Goal: Find specific page/section: Find specific page/section

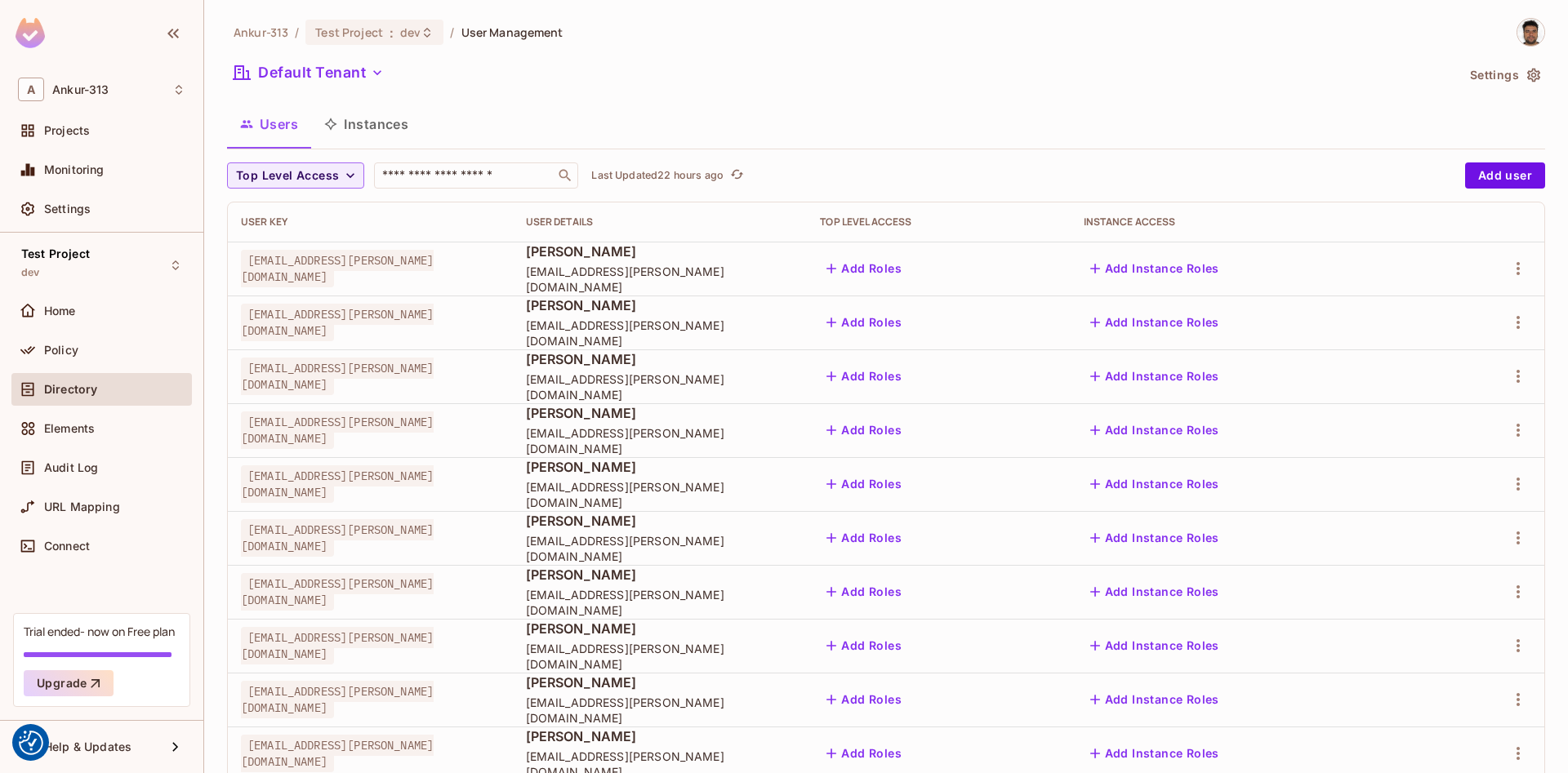
click at [987, 37] on div "Ankur-313 / Test Project : dev / User Management" at bounding box center [886, 32] width 1318 height 28
click at [64, 342] on div "Policy" at bounding box center [101, 350] width 168 height 19
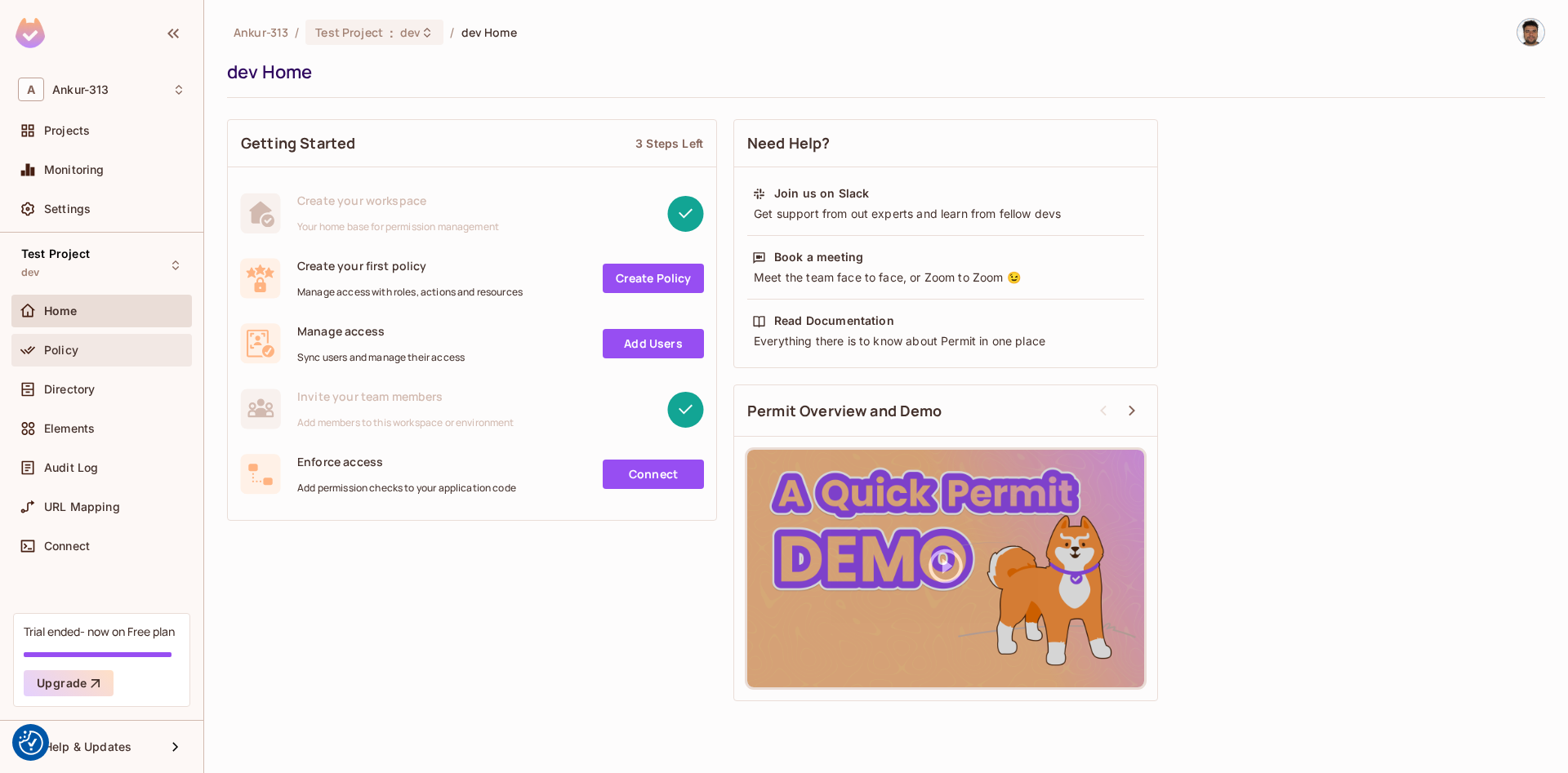
click at [95, 354] on div "Policy" at bounding box center [115, 350] width 142 height 13
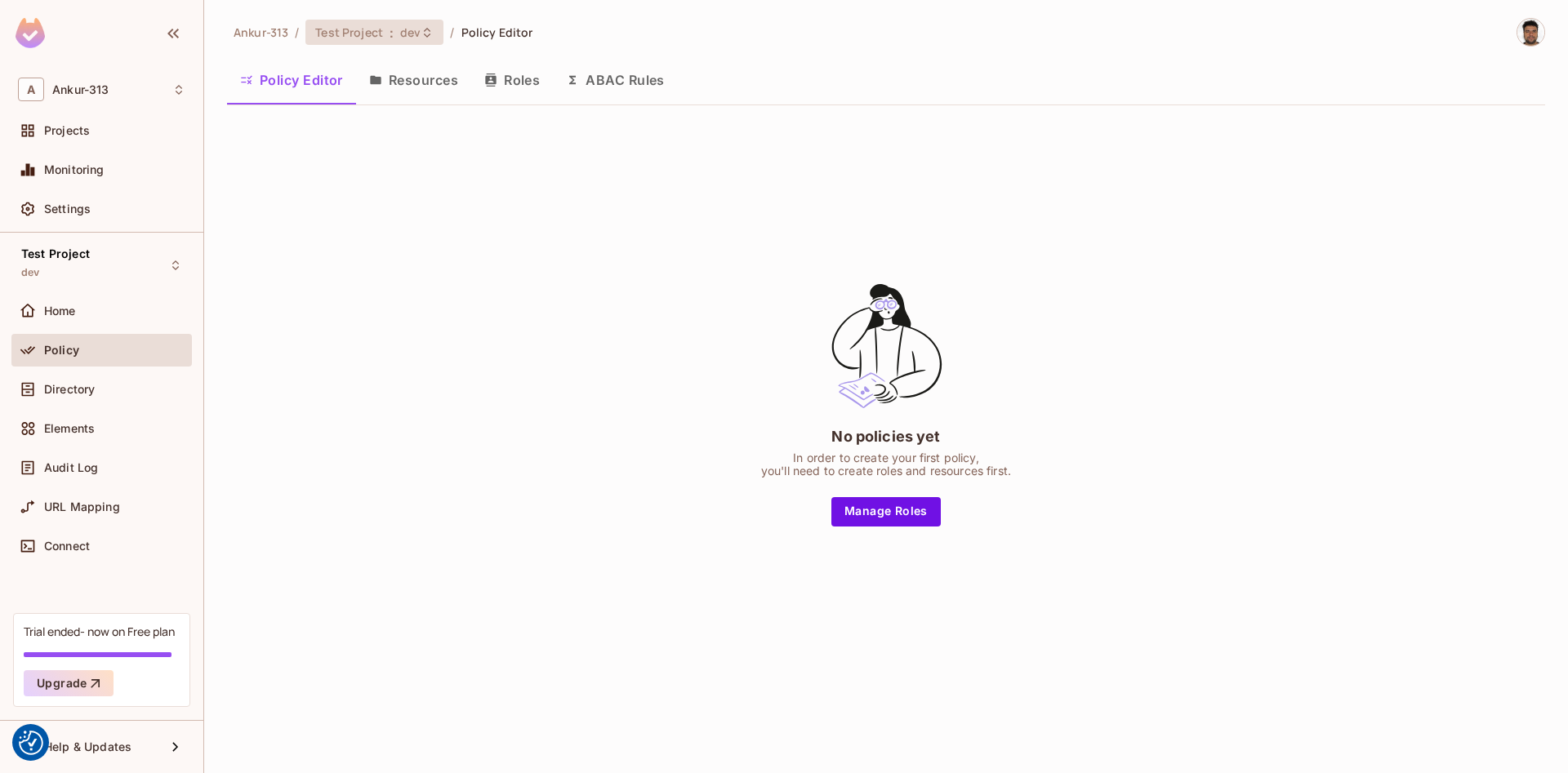
click at [392, 35] on span ":" at bounding box center [391, 33] width 6 height 13
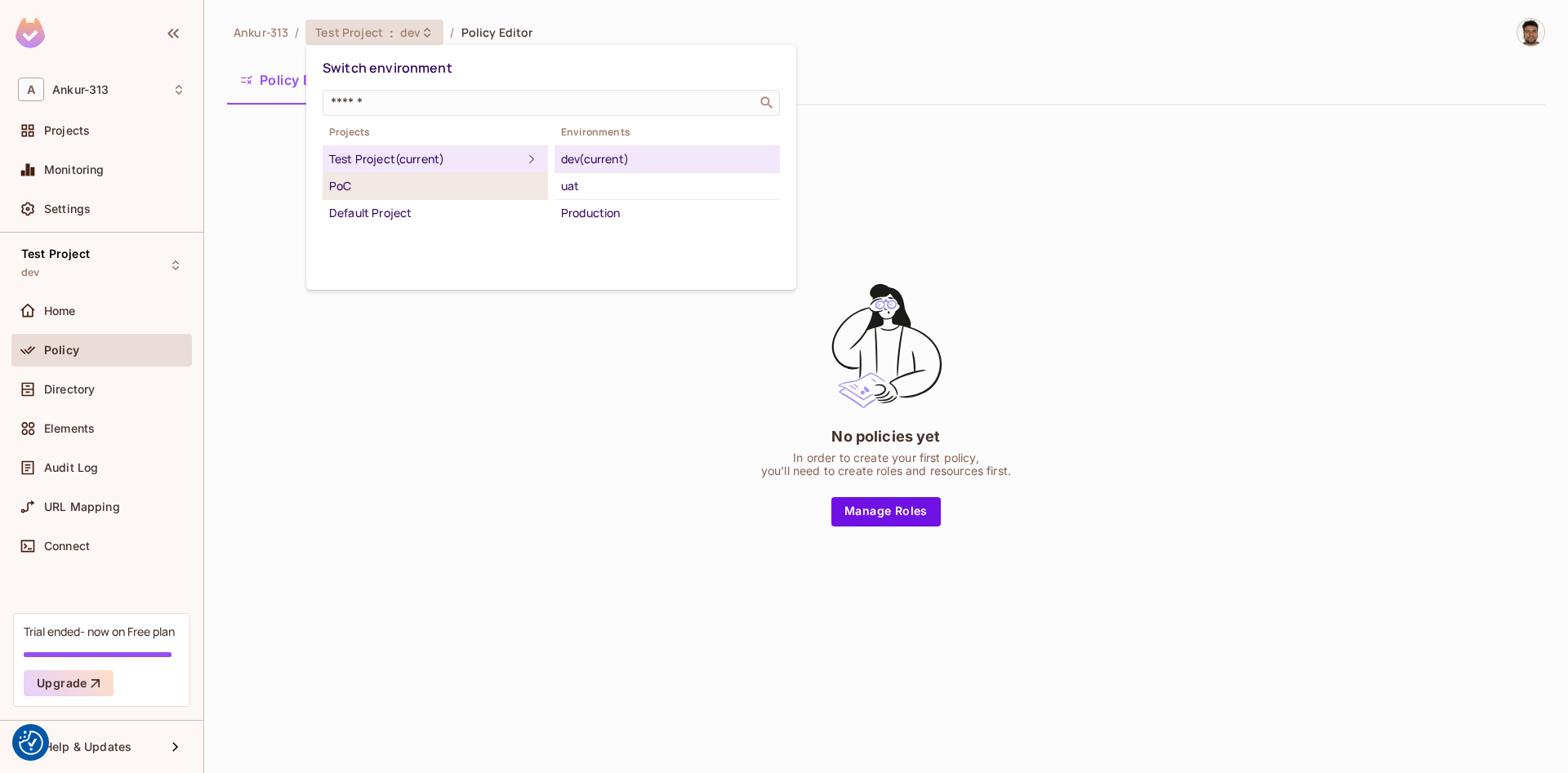
click at [369, 190] on div "PoC" at bounding box center [435, 186] width 212 height 19
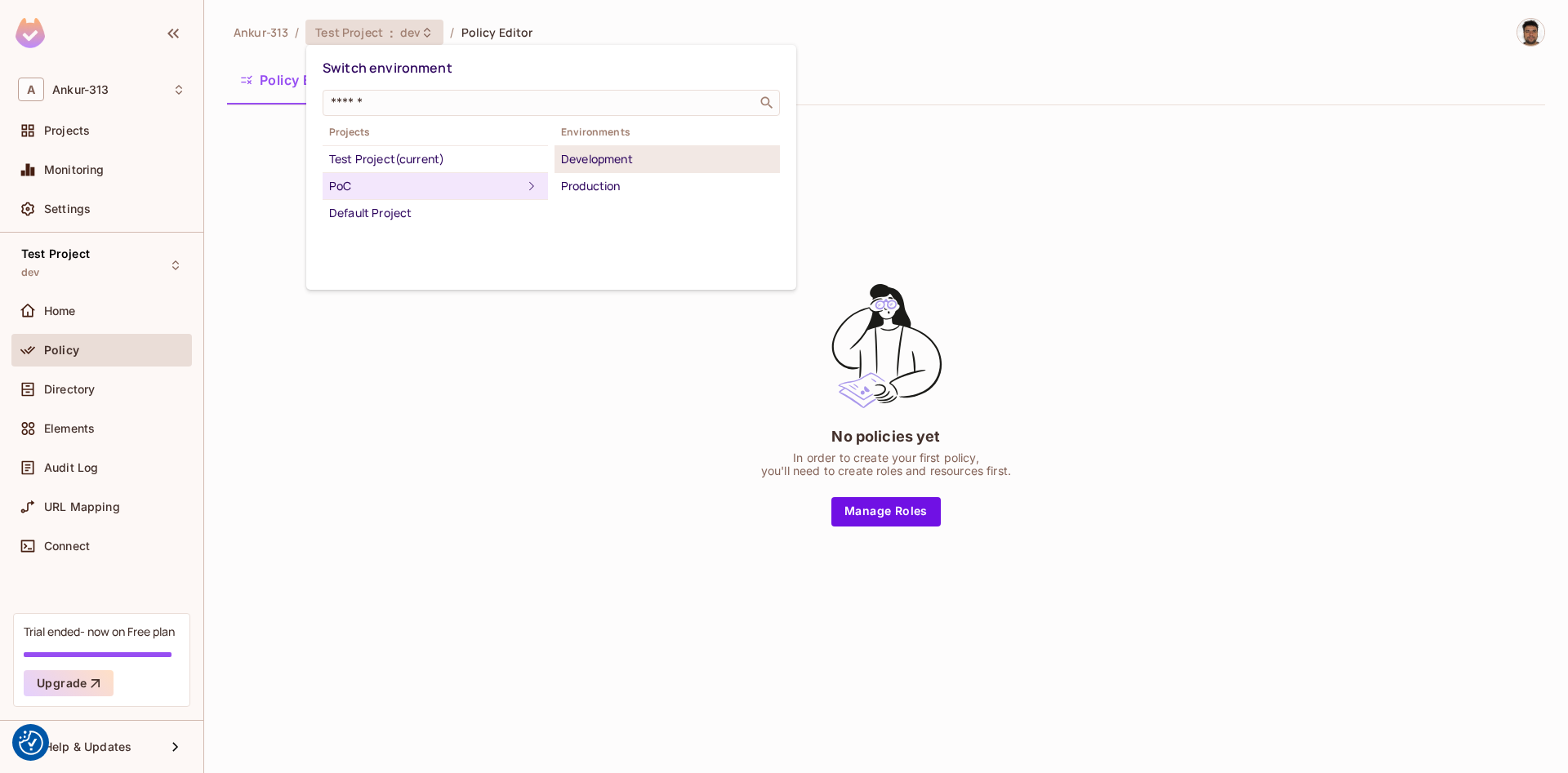
click at [585, 161] on div "Development" at bounding box center [667, 158] width 212 height 19
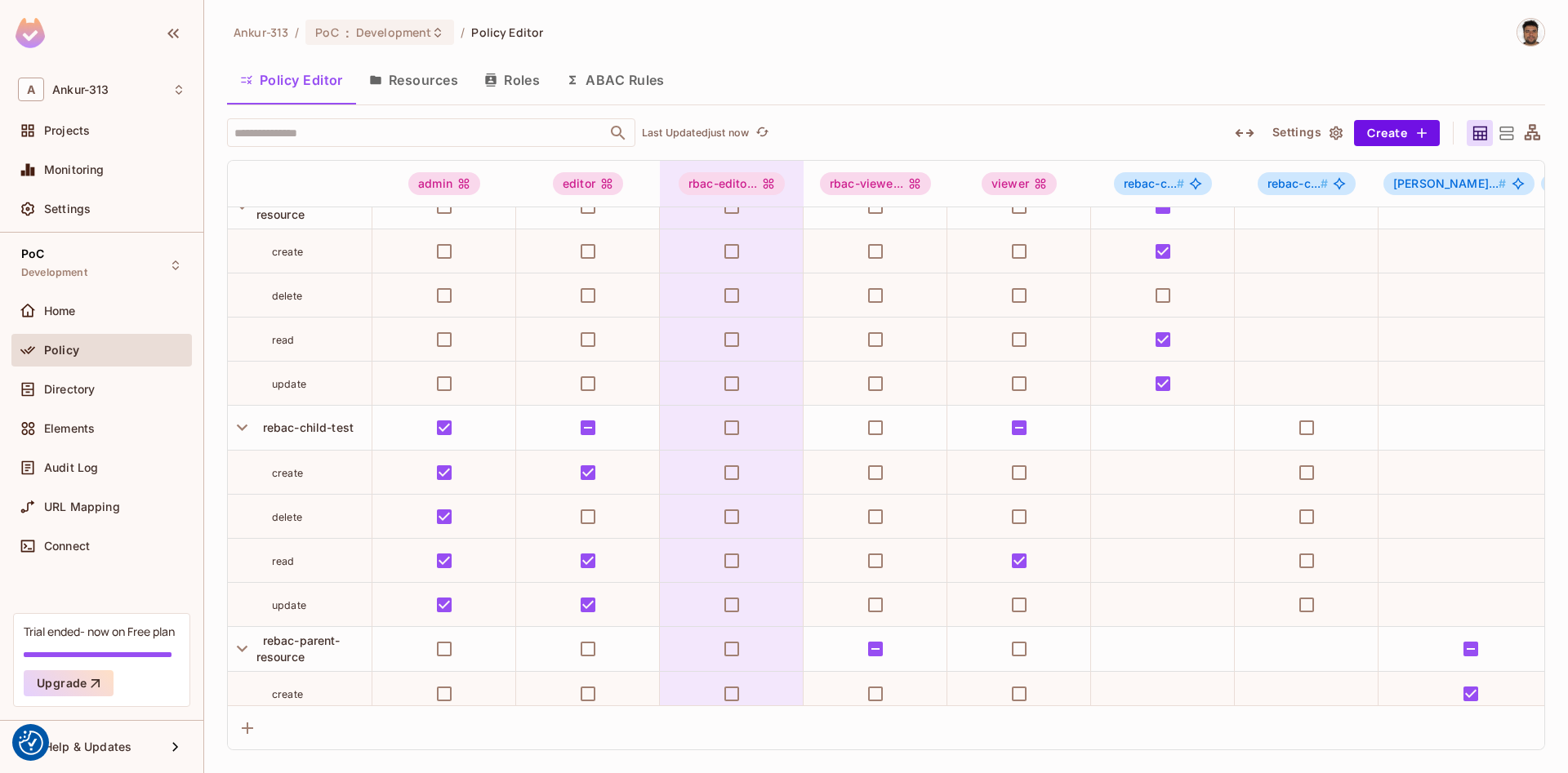
scroll to position [1051, 0]
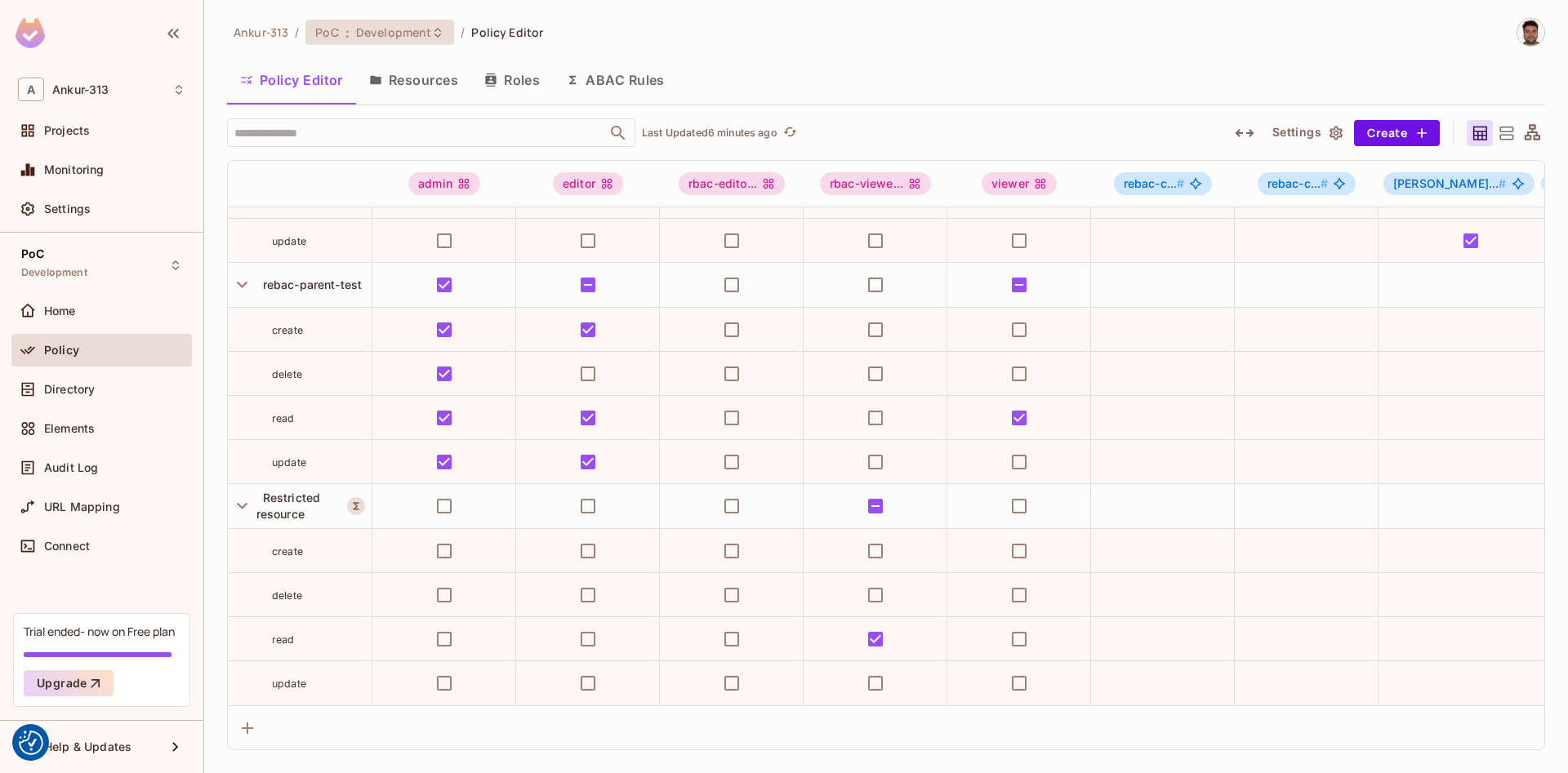
click at [339, 28] on div "PoC : Development" at bounding box center [369, 32] width 110 height 16
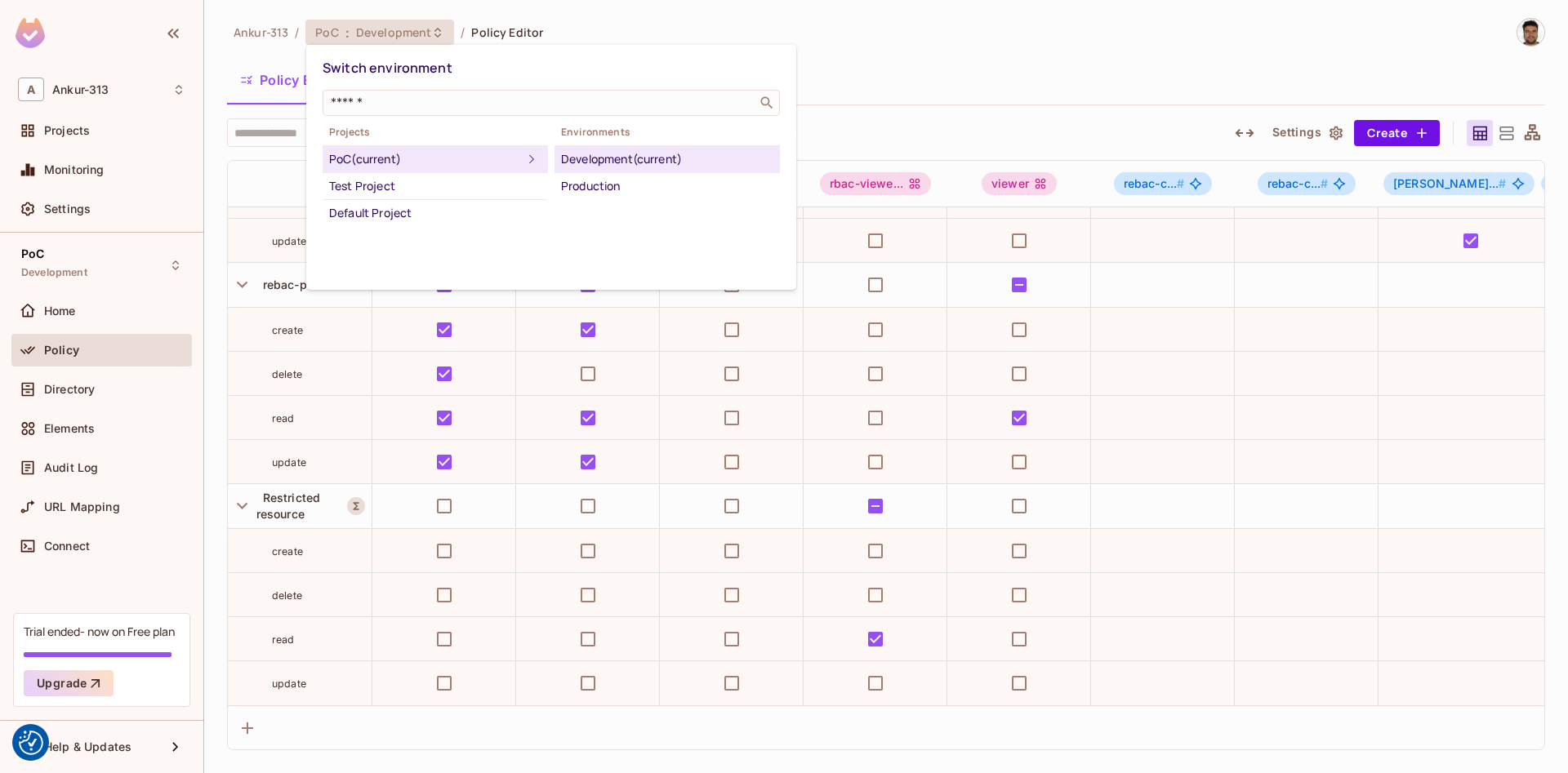
click at [910, 69] on div at bounding box center [784, 386] width 1568 height 773
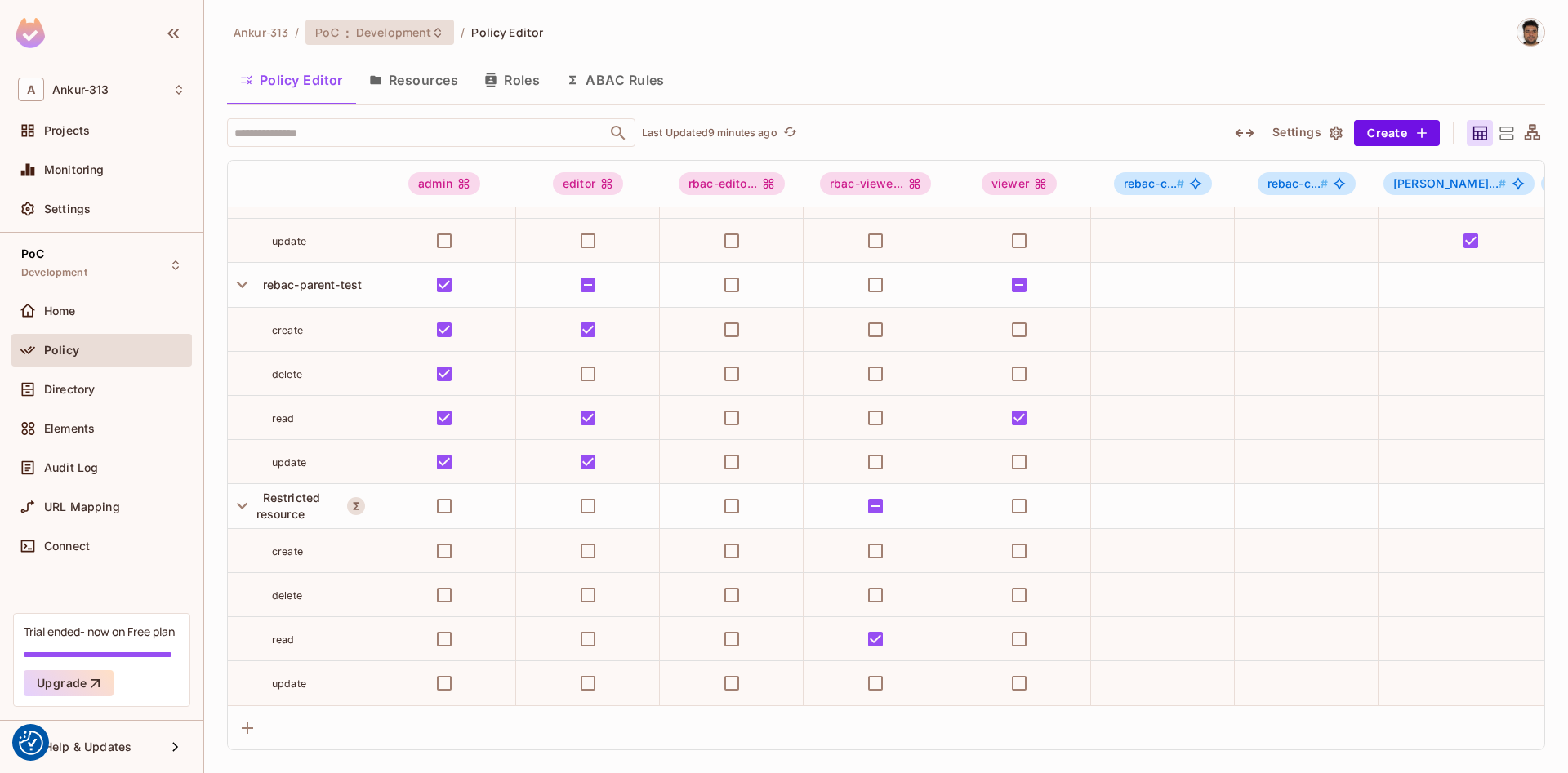
click at [358, 39] on span "Development" at bounding box center [394, 32] width 75 height 16
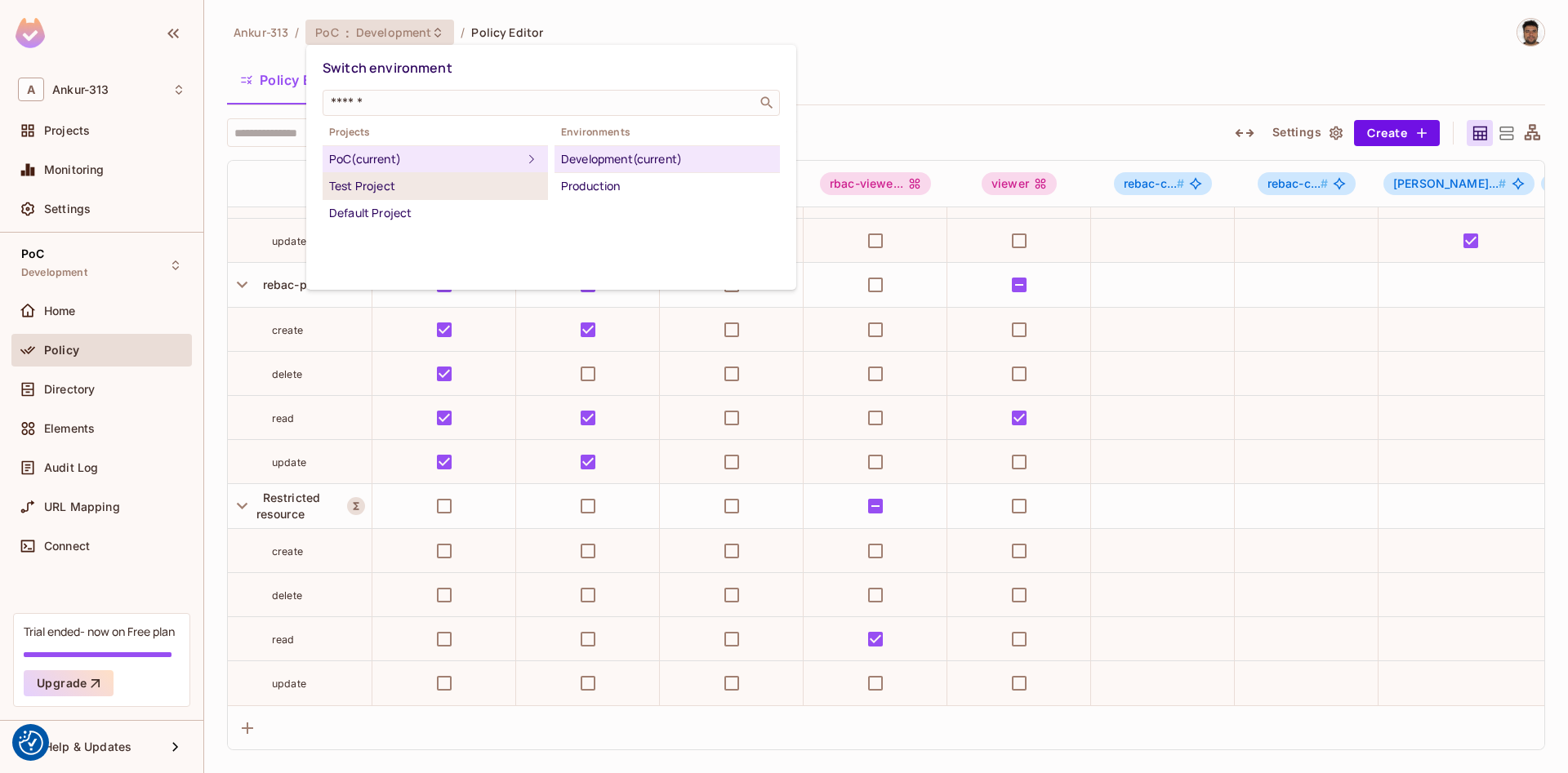
click at [441, 189] on div "Test Project" at bounding box center [435, 186] width 212 height 19
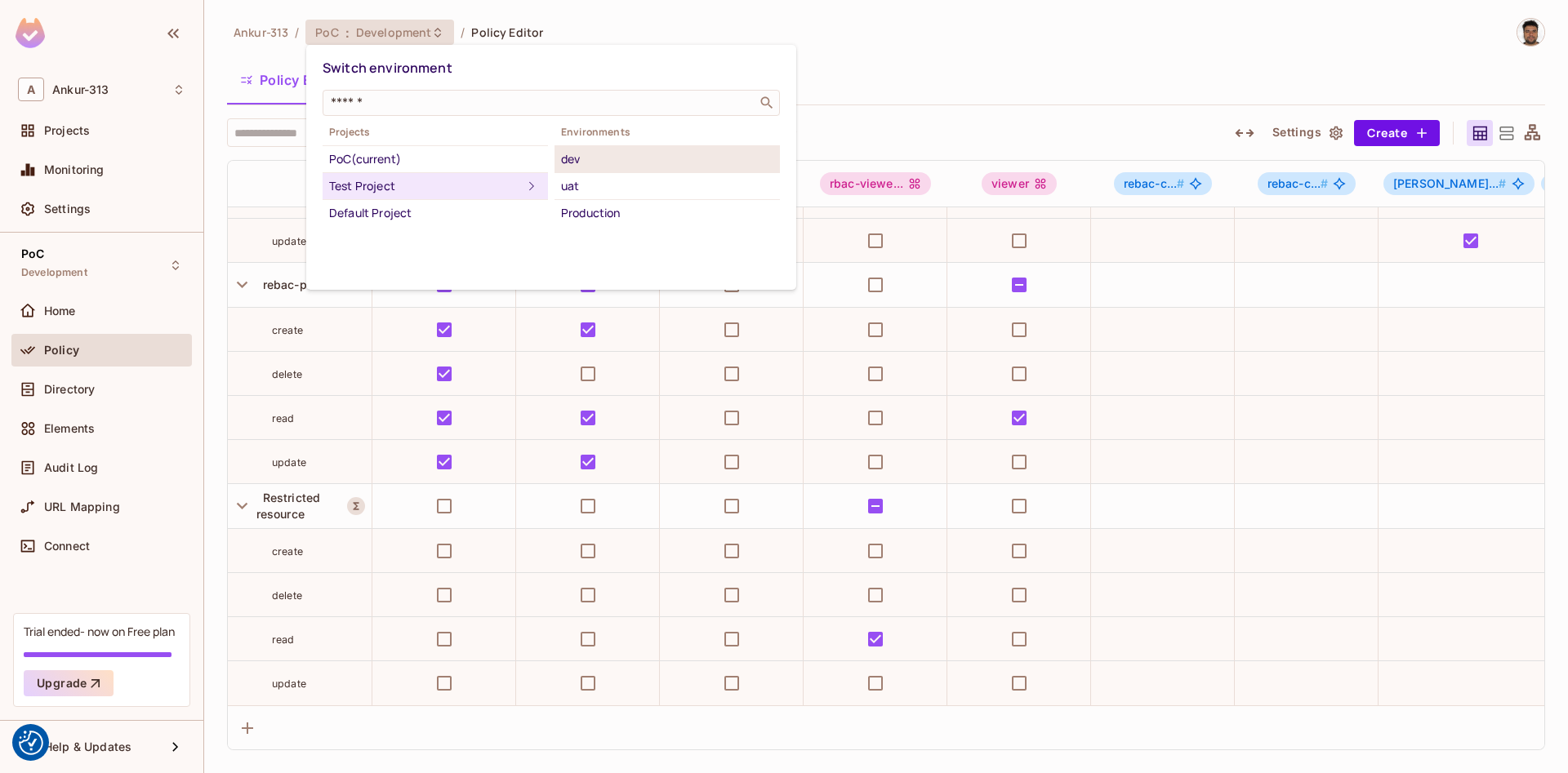
click at [579, 154] on div "dev" at bounding box center [667, 158] width 212 height 19
